Goal: Navigation & Orientation: Understand site structure

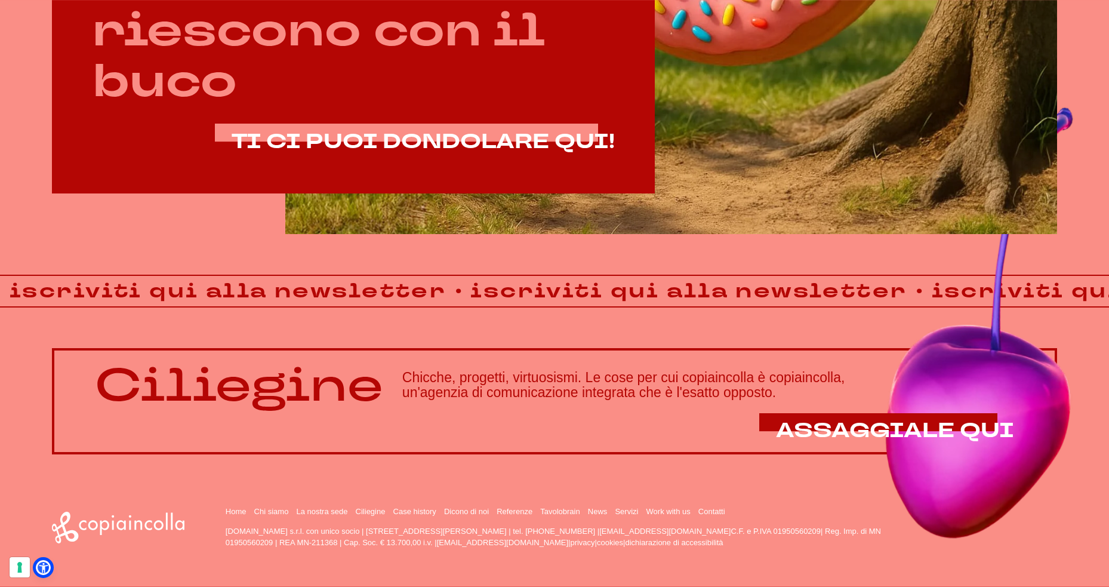
scroll to position [932, 0]
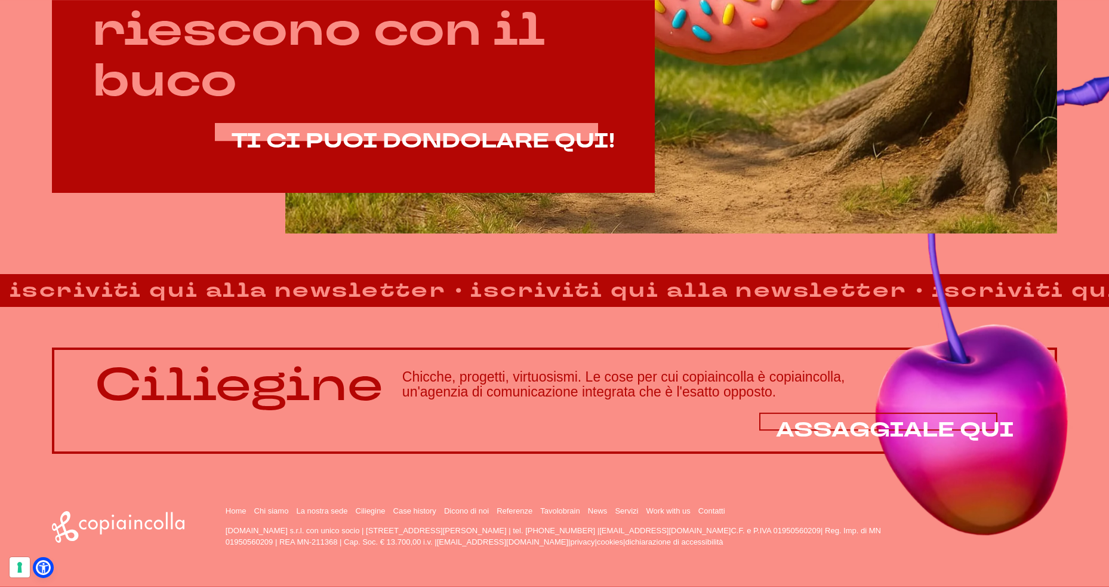
click at [869, 421] on span "ASSAGGIALE QUI" at bounding box center [895, 429] width 238 height 27
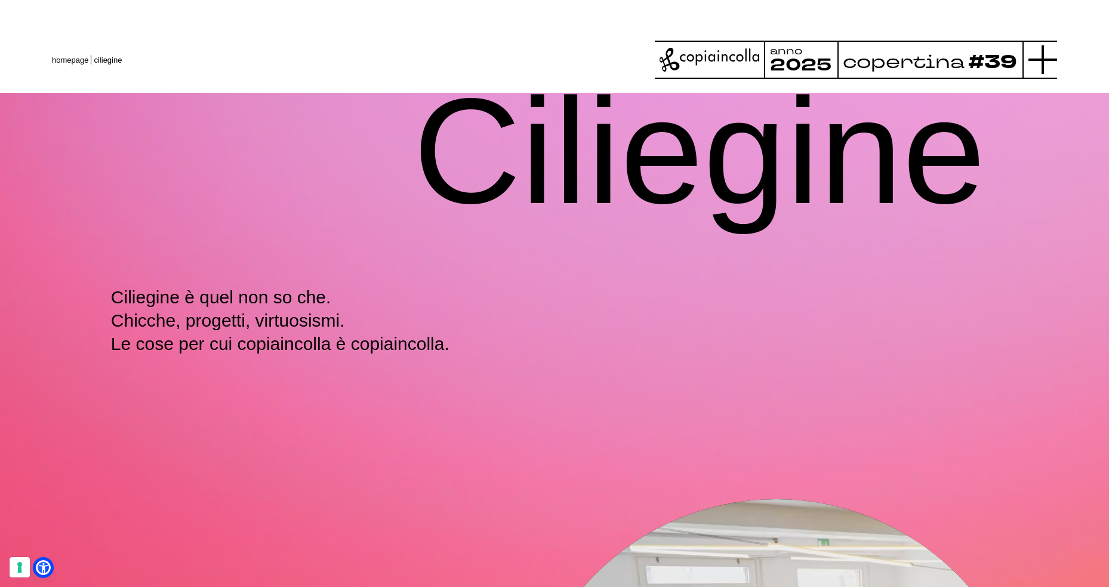
drag, startPoint x: 1059, startPoint y: 56, endPoint x: 1048, endPoint y: 58, distance: 11.2
click at [1058, 56] on header "homepage ciliegine anno 2025 copertina #39" at bounding box center [554, 46] width 1109 height 93
click at [1042, 61] on icon at bounding box center [1043, 59] width 29 height 29
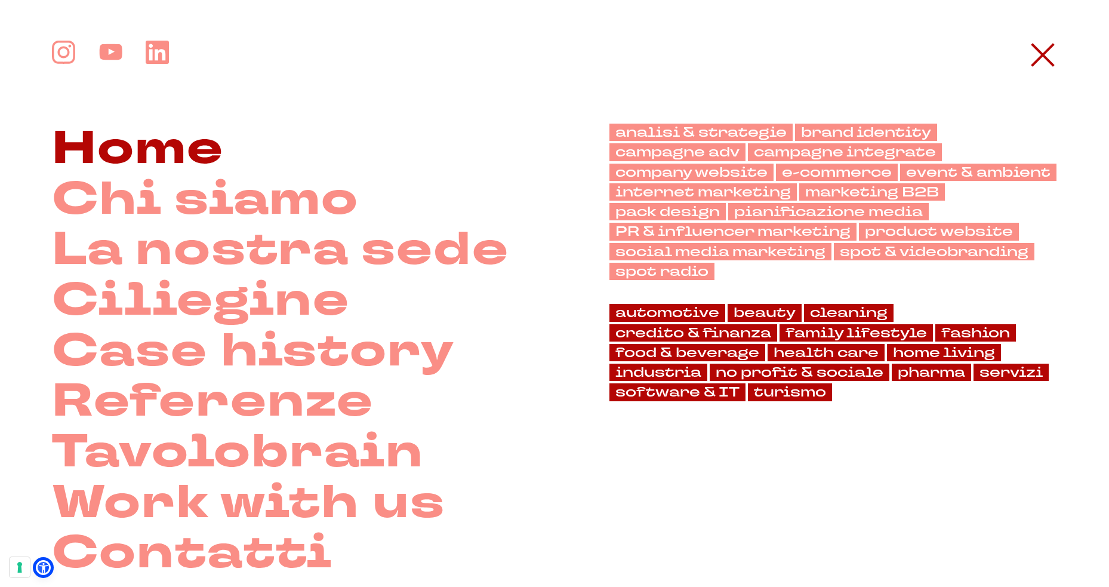
click at [195, 168] on link "Home" at bounding box center [138, 149] width 172 height 51
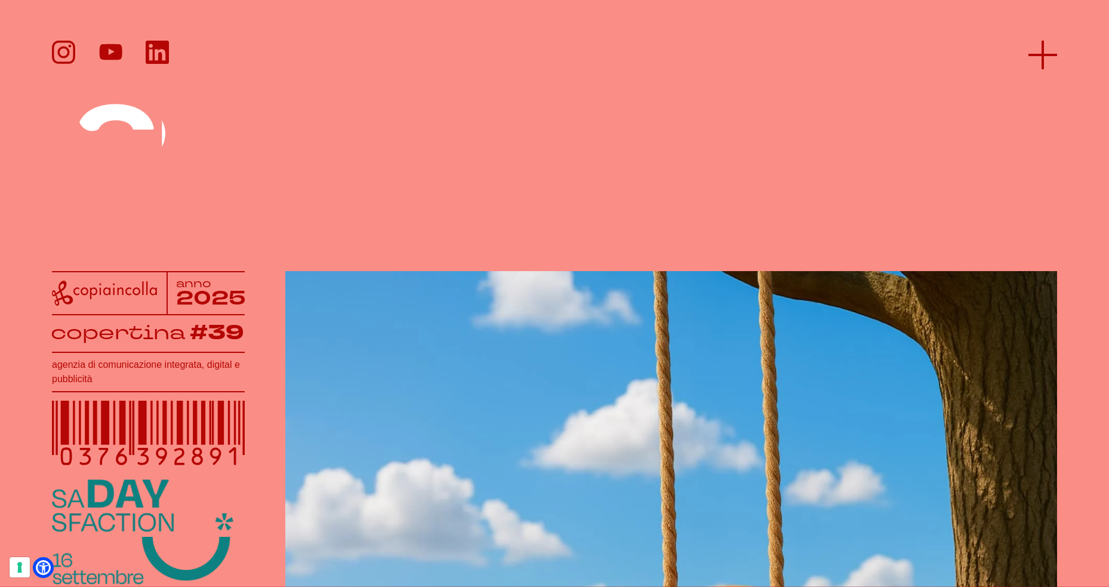
scroll to position [1, 0]
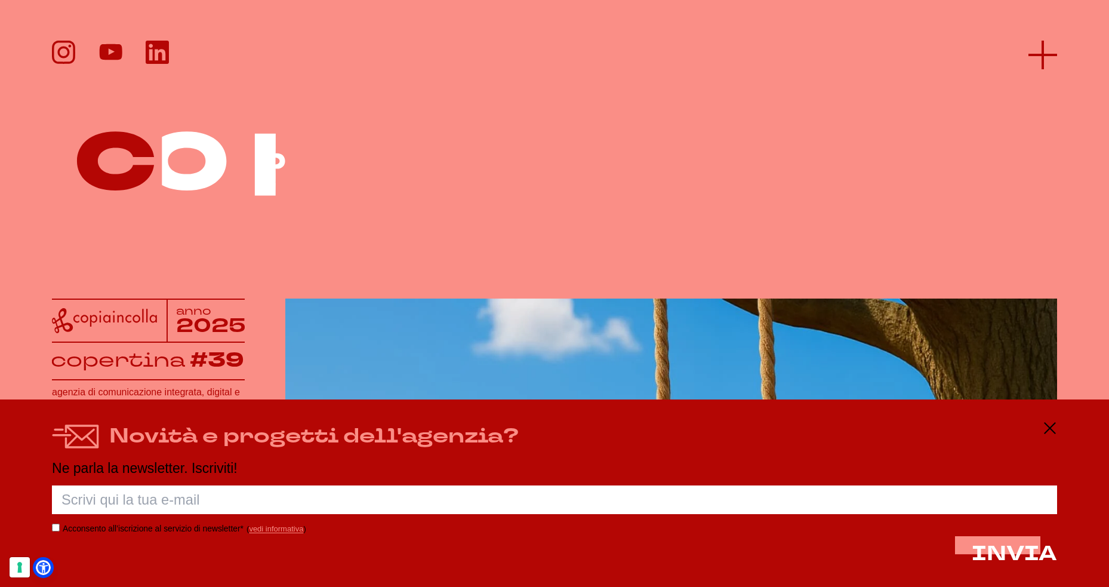
click at [1040, 64] on icon at bounding box center [1043, 55] width 29 height 29
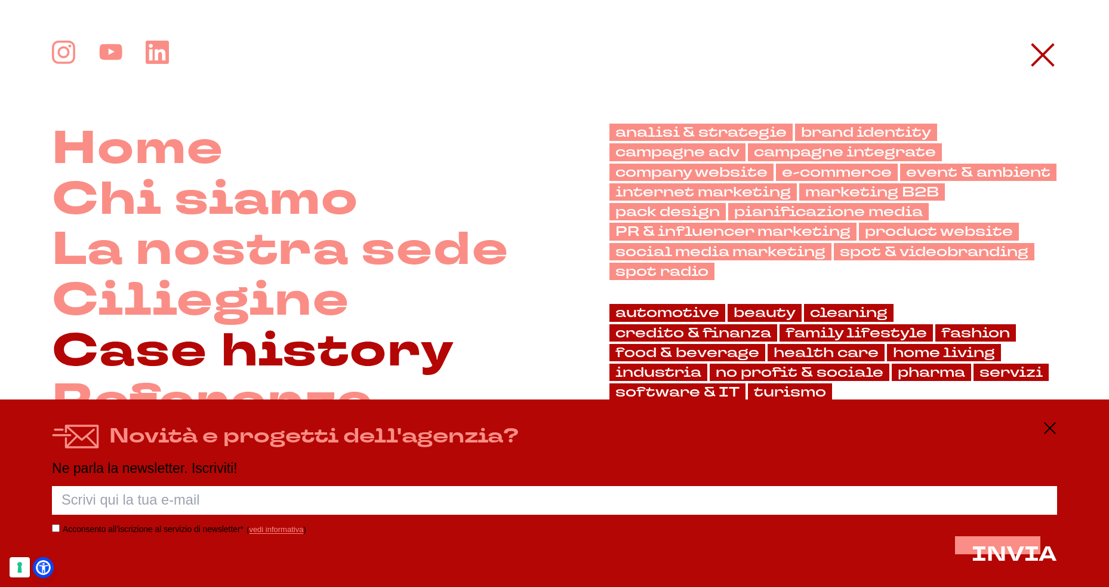
scroll to position [82, 0]
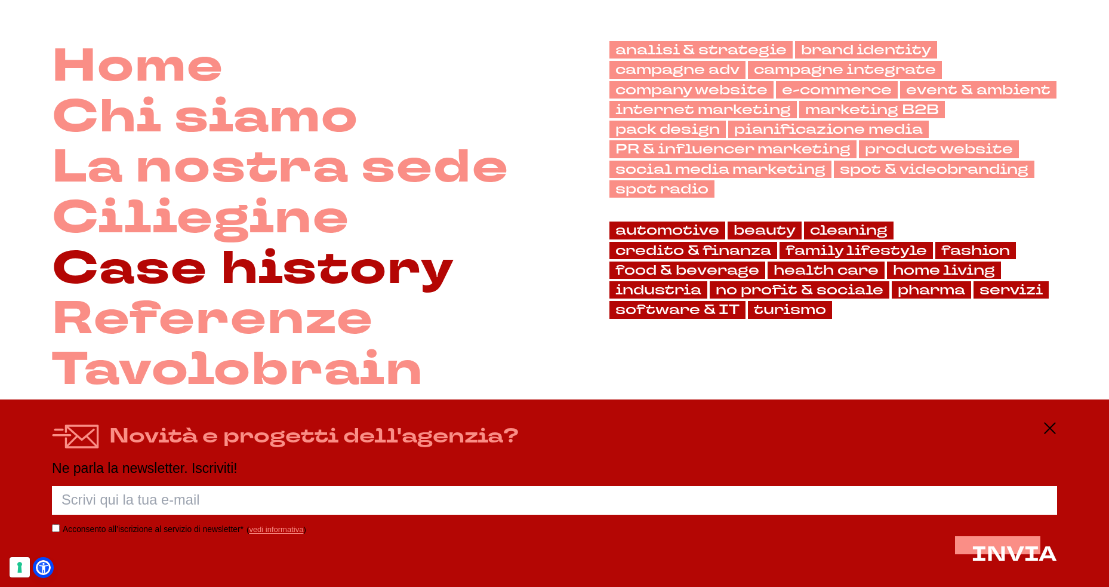
click at [264, 276] on link "Case history" at bounding box center [253, 269] width 403 height 51
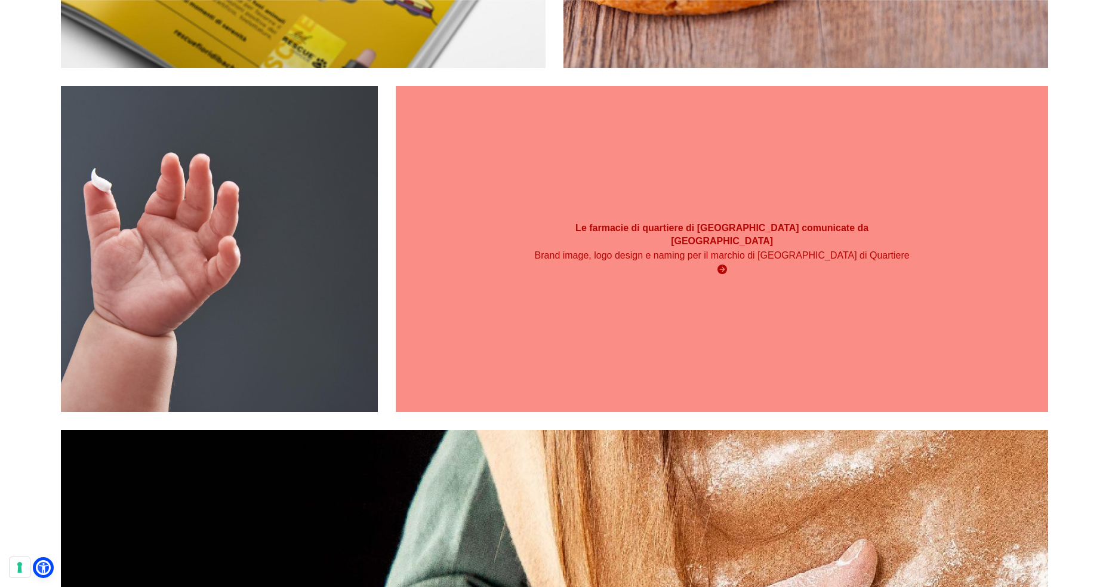
scroll to position [1043, 0]
